Goal: Navigation & Orientation: Go to known website

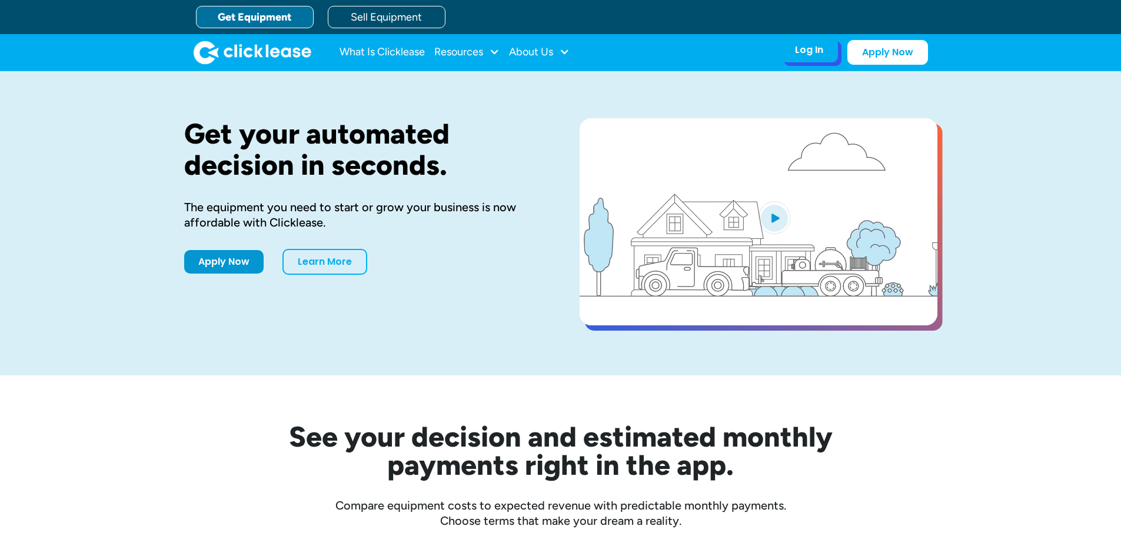
click at [795, 55] on div "Log In" at bounding box center [809, 50] width 28 height 12
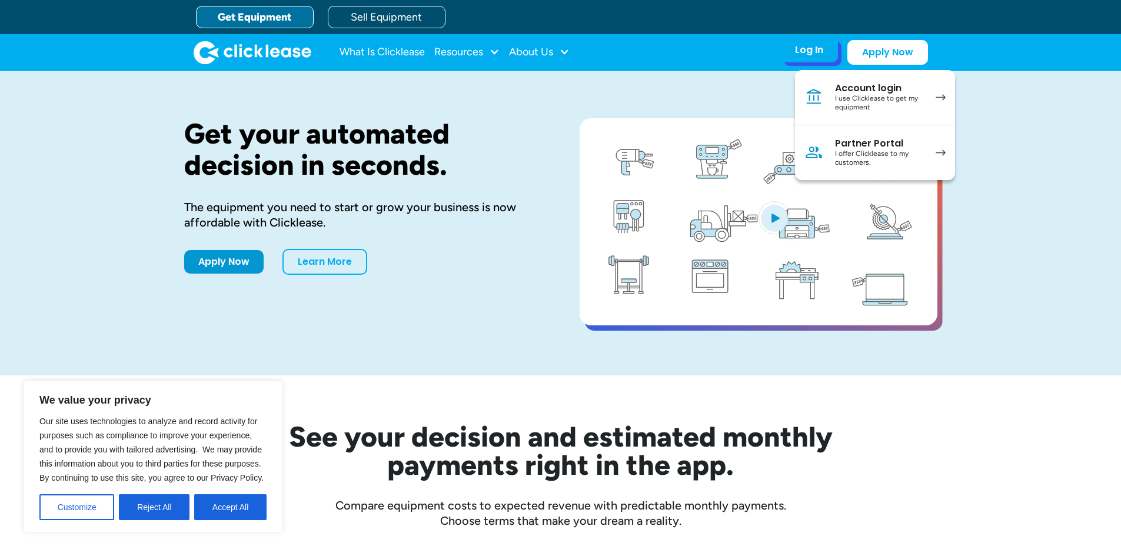
click at [866, 98] on div "I use Clicklease to get my equipment" at bounding box center [879, 103] width 89 height 18
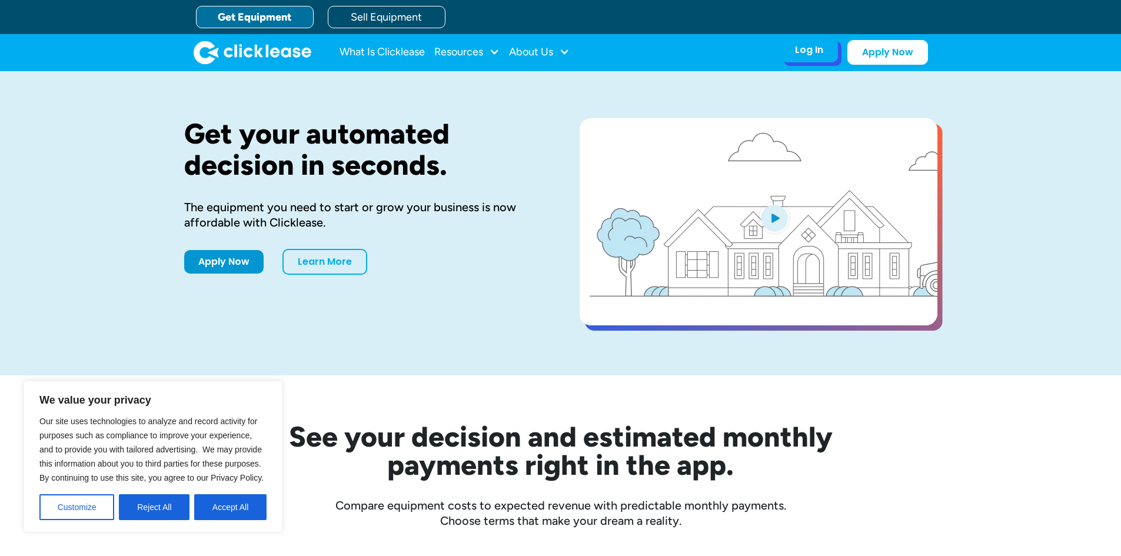
click at [826, 54] on div "Log In Account login I use Clicklease to get my equipment Partner Portal I offe…" at bounding box center [809, 50] width 58 height 25
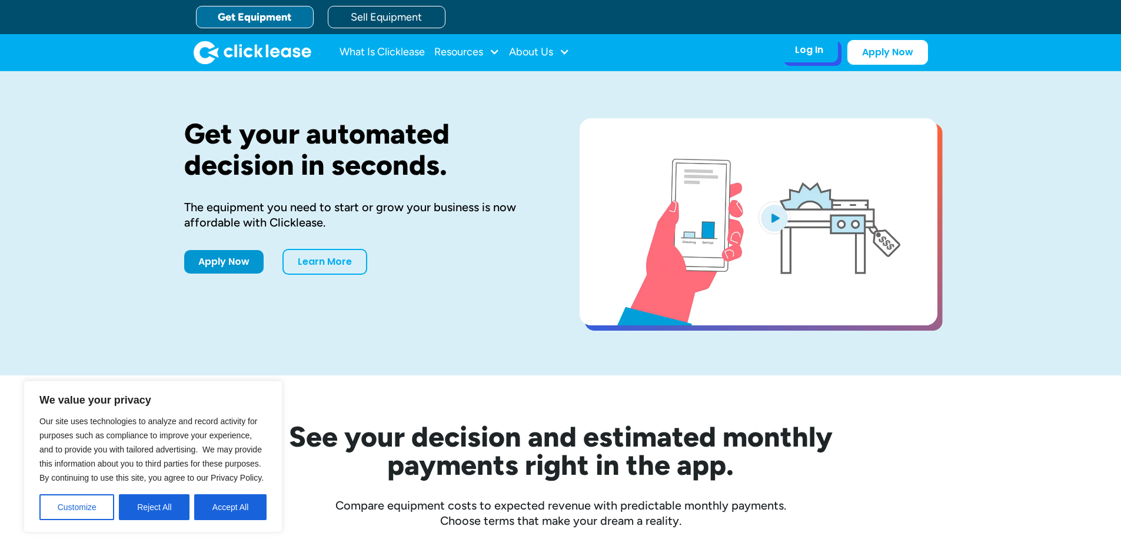
click at [815, 52] on div "Log In" at bounding box center [809, 50] width 28 height 12
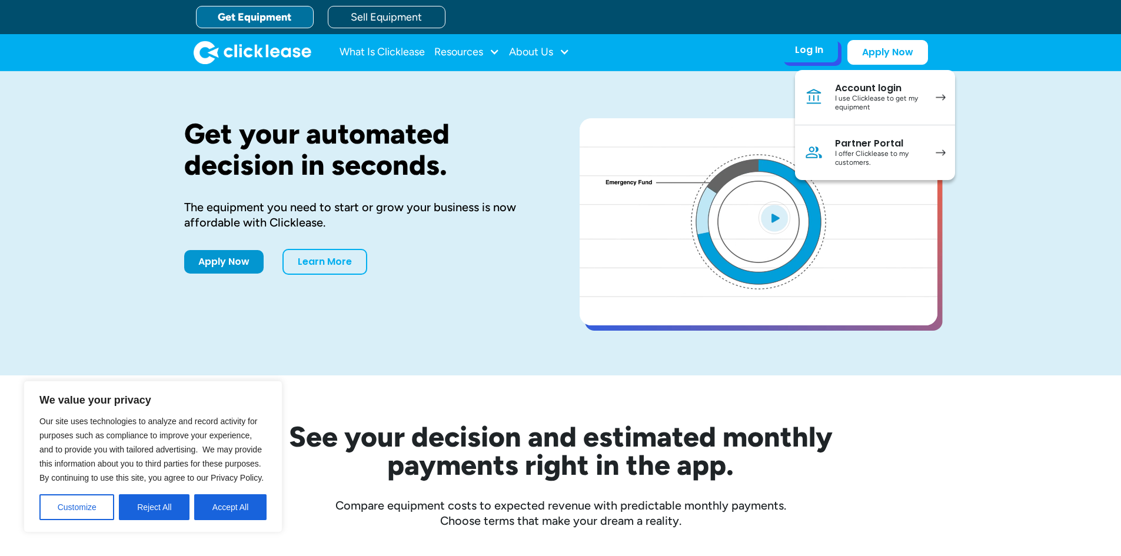
click at [844, 142] on div "Partner Portal" at bounding box center [879, 144] width 89 height 12
